Goal: Task Accomplishment & Management: Complete application form

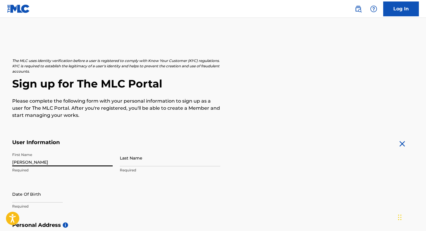
type input "[PERSON_NAME]"
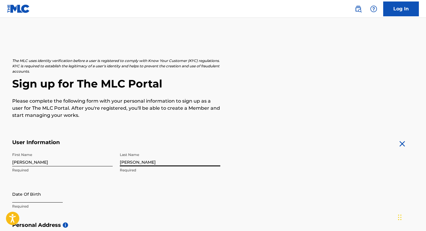
type input "[PERSON_NAME]"
select select "9"
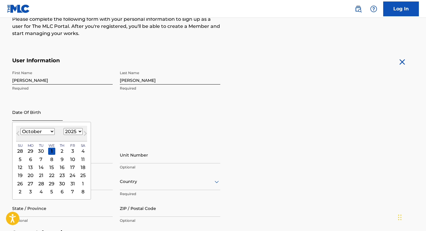
scroll to position [92, 0]
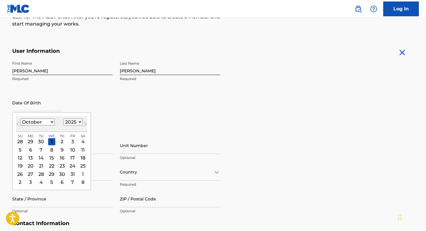
select select "2006"
select select "7"
click at [65, 161] on div "17" at bounding box center [61, 158] width 7 height 7
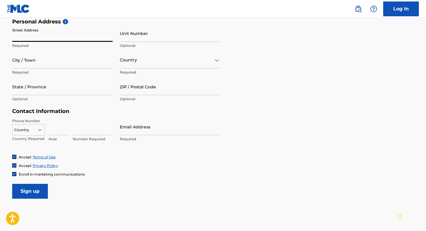
scroll to position [204, 0]
type input "[STREET_ADDRESS]"
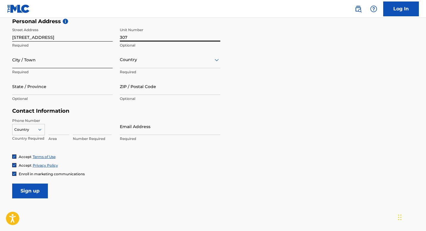
type input "307"
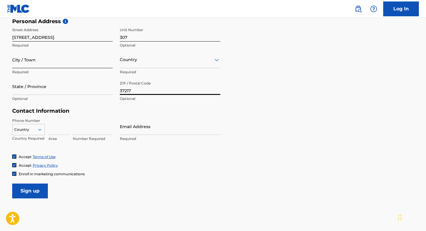
type input "37217"
click at [75, 56] on input "City / Town" at bounding box center [62, 59] width 100 height 17
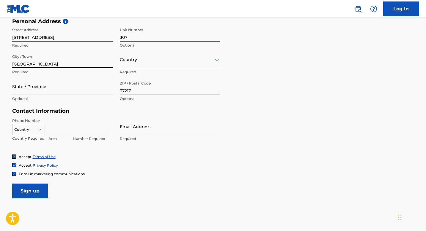
type input "[GEOGRAPHIC_DATA]"
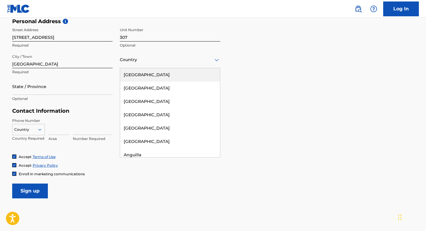
click at [149, 58] on div at bounding box center [170, 59] width 100 height 7
click at [152, 70] on div "[GEOGRAPHIC_DATA]" at bounding box center [170, 74] width 100 height 13
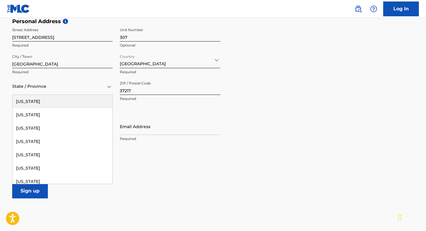
click at [60, 89] on div at bounding box center [62, 86] width 100 height 7
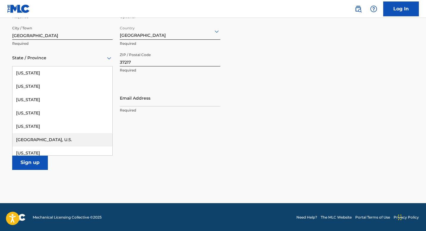
scroll to position [602, 0]
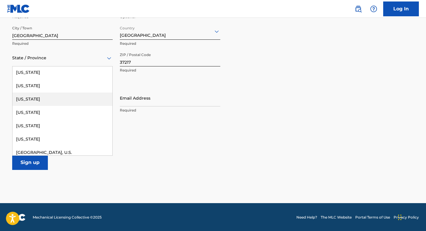
click at [60, 104] on div "[US_STATE]" at bounding box center [62, 99] width 100 height 13
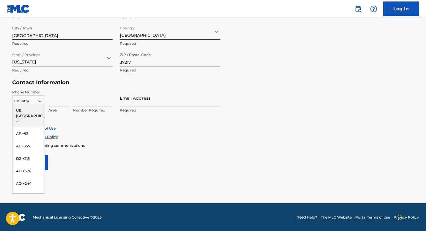
click at [32, 100] on div at bounding box center [28, 101] width 32 height 7
click at [31, 111] on div "US, [GEOGRAPHIC_DATA] +1" at bounding box center [28, 116] width 32 height 23
click at [28, 100] on div at bounding box center [28, 101] width 32 height 7
click at [29, 108] on div "US, [GEOGRAPHIC_DATA] +1" at bounding box center [28, 116] width 32 height 23
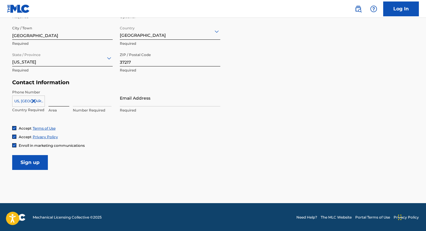
click at [54, 104] on input at bounding box center [58, 98] width 21 height 17
type input "432"
type input "4"
type input "4380497"
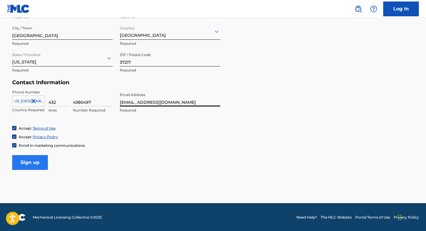
type input "[EMAIL_ADDRESS][DOMAIN_NAME]"
click at [38, 161] on input "Sign up" at bounding box center [30, 162] width 36 height 15
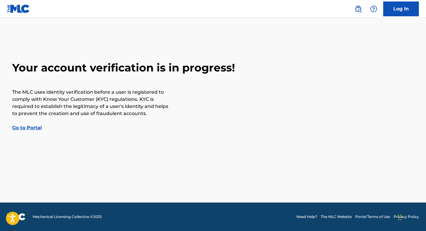
click at [36, 128] on link "Go to Portal" at bounding box center [27, 128] width 30 height 6
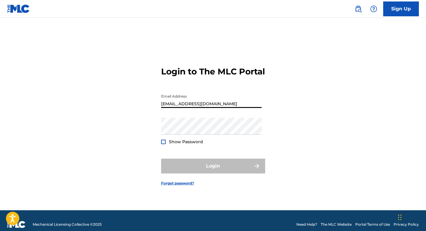
type input "[EMAIL_ADDRESS][DOMAIN_NAME]"
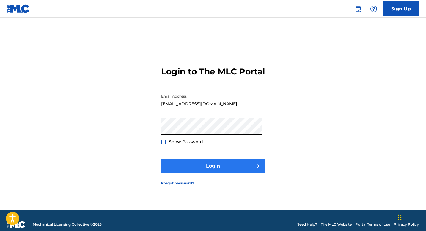
click at [206, 170] on button "Login" at bounding box center [213, 166] width 104 height 15
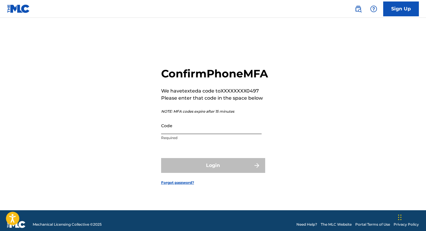
click at [192, 134] on input "Code" at bounding box center [211, 125] width 100 height 17
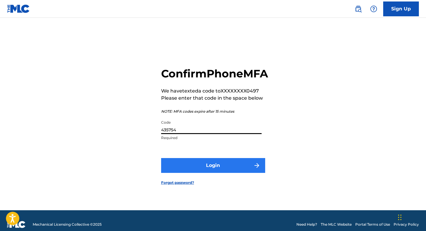
type input "435754"
click at [220, 170] on button "Login" at bounding box center [213, 165] width 104 height 15
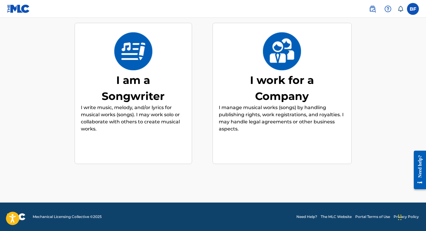
scroll to position [61, 0]
click at [155, 141] on div "I am a Songwriter I write music, melody, and/or lyrics for musical works (songs…" at bounding box center [133, 94] width 105 height 114
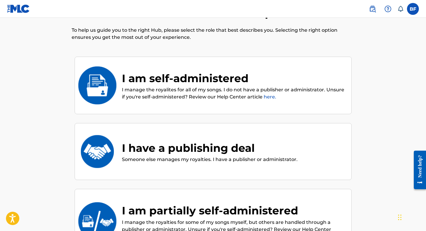
click at [153, 90] on p "I manage the royalites for all of my songs. I do not have a publisher or admini…" at bounding box center [233, 93] width 223 height 14
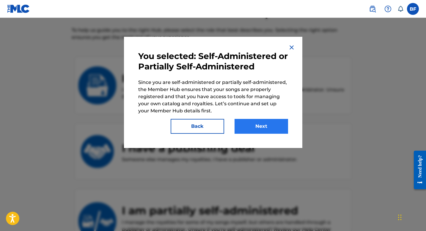
click at [251, 125] on button "Next" at bounding box center [260, 126] width 53 height 15
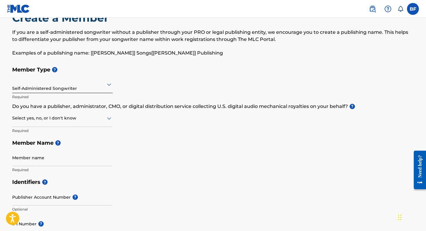
scroll to position [25, 0]
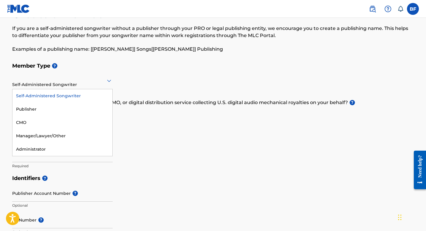
click at [72, 84] on div "Self-Administered Songwriter" at bounding box center [62, 80] width 100 height 15
click at [80, 92] on div "Self-Administered Songwriter" at bounding box center [62, 95] width 100 height 13
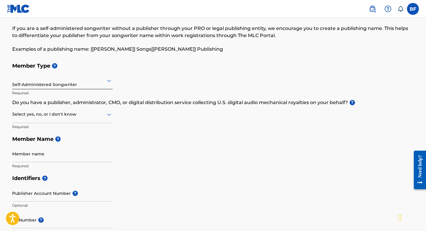
click at [77, 116] on div at bounding box center [62, 114] width 100 height 7
click at [63, 146] on div "No" at bounding box center [62, 143] width 100 height 13
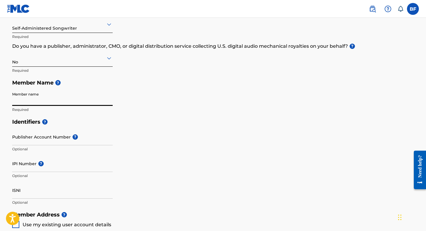
scroll to position [83, 0]
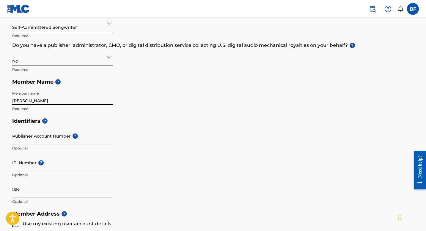
type input "[PERSON_NAME]"
click at [168, 140] on div "Identifiers ? Publisher Account Number ? Optional IPI Number ? Optional ISNI Op…" at bounding box center [213, 161] width 402 height 93
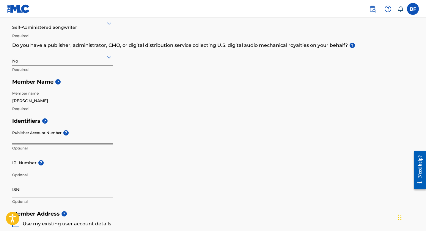
click at [57, 140] on input "Publisher Account Number ?" at bounding box center [62, 136] width 100 height 17
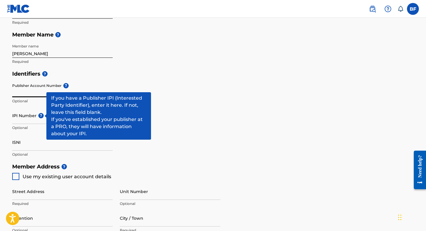
scroll to position [133, 0]
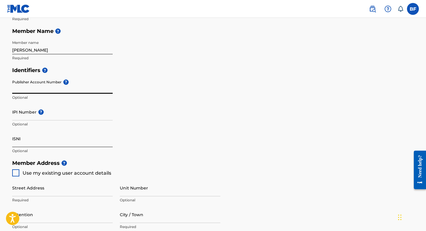
click at [36, 140] on input "ISNI" at bounding box center [62, 138] width 100 height 17
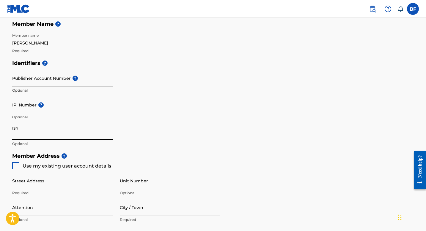
scroll to position [146, 0]
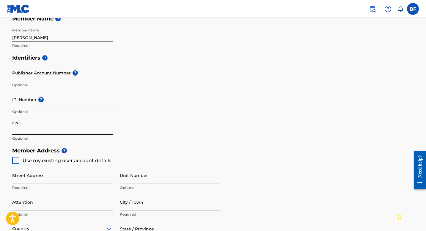
click at [58, 75] on input "Publisher Account Number ?" at bounding box center [62, 72] width 100 height 17
click at [46, 126] on input "ISNI" at bounding box center [62, 126] width 100 height 17
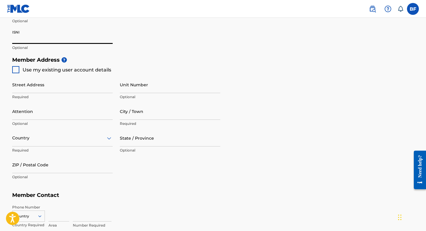
scroll to position [243, 0]
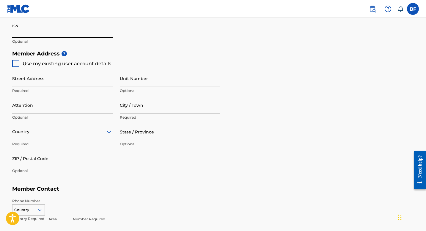
click at [44, 62] on span "Use my existing user account details" at bounding box center [67, 64] width 89 height 6
type input "[STREET_ADDRESS]"
type input "[GEOGRAPHIC_DATA]"
type input "37217"
type input "432"
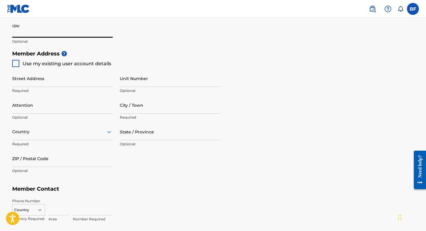
type input "4380497"
type input "[EMAIL_ADDRESS][DOMAIN_NAME]"
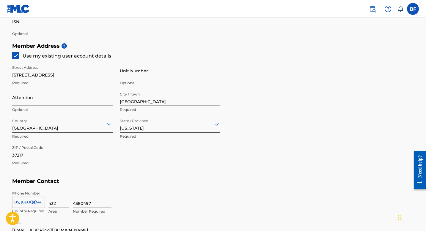
scroll to position [254, 0]
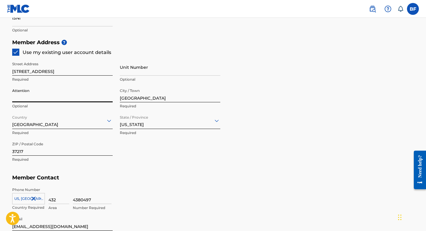
click at [149, 172] on h5 "Member Contact" at bounding box center [213, 178] width 402 height 13
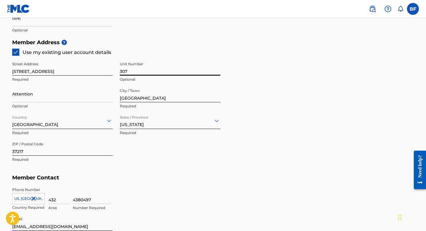
type input "307"
click at [136, 160] on div "Street Address [STREET_ADDRESS] Optional Attention Optional City / Town [GEOGRA…" at bounding box center [116, 112] width 208 height 113
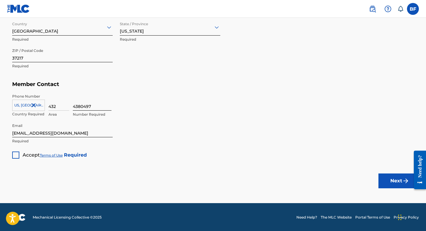
scroll to position [348, 0]
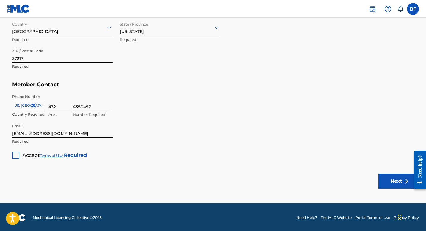
click at [21, 157] on div "Accept Terms of Use Required" at bounding box center [49, 154] width 75 height 12
click at [16, 154] on div at bounding box center [15, 155] width 7 height 7
click at [390, 182] on button "Next" at bounding box center [396, 181] width 36 height 15
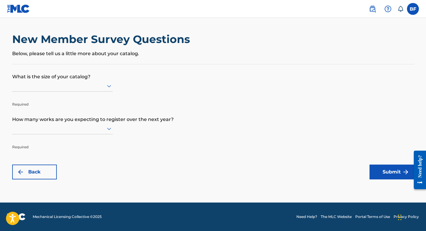
click at [85, 86] on div at bounding box center [62, 85] width 100 height 7
click at [84, 85] on div at bounding box center [62, 86] width 100 height 11
click at [119, 70] on p "What is the size of your catalog?" at bounding box center [213, 72] width 402 height 16
click at [102, 90] on div at bounding box center [62, 85] width 100 height 7
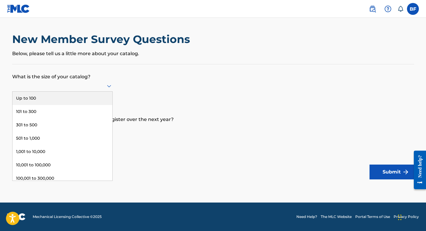
click at [88, 105] on div "Up to 100" at bounding box center [62, 98] width 100 height 13
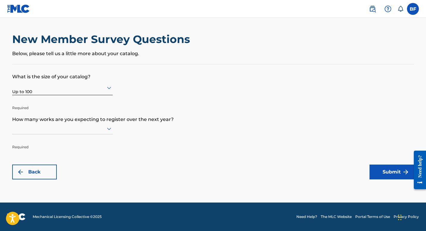
click at [85, 135] on div at bounding box center [62, 128] width 100 height 11
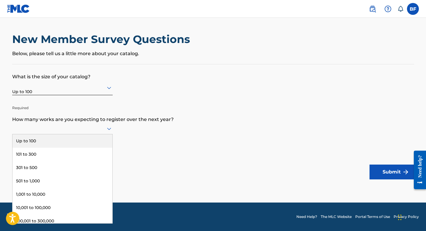
click at [83, 144] on div "Up to 100" at bounding box center [62, 141] width 100 height 13
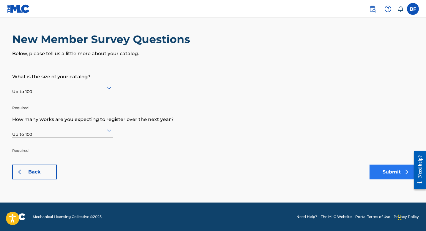
click at [377, 175] on button "Submit" at bounding box center [391, 172] width 45 height 15
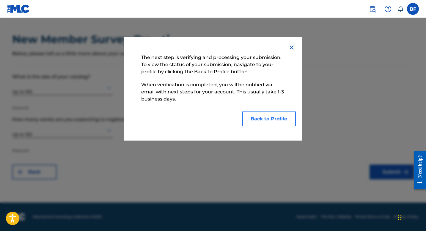
click at [259, 121] on button "Back to Profile" at bounding box center [268, 119] width 53 height 15
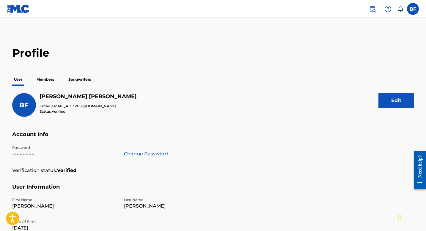
click at [47, 81] on p "Members" at bounding box center [45, 79] width 21 height 12
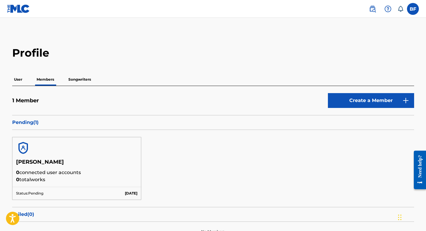
click at [74, 72] on div "Profile User Members Songwriters 1 Member Create a Member Pending ( 1 ) [PERSON…" at bounding box center [213, 144] width 416 height 196
click at [74, 75] on p "Songwriters" at bounding box center [80, 79] width 26 height 12
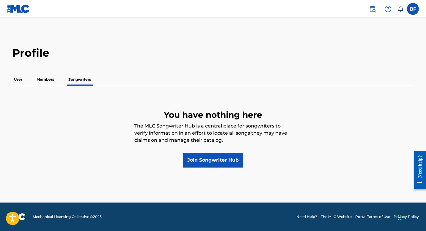
click at [145, 1] on nav "BF BF [PERSON_NAME] [EMAIL_ADDRESS][DOMAIN_NAME] Notification Preferences Profi…" at bounding box center [213, 9] width 426 height 18
click at [49, 78] on p "Members" at bounding box center [45, 79] width 21 height 12
